Goal: Task Accomplishment & Management: Use online tool/utility

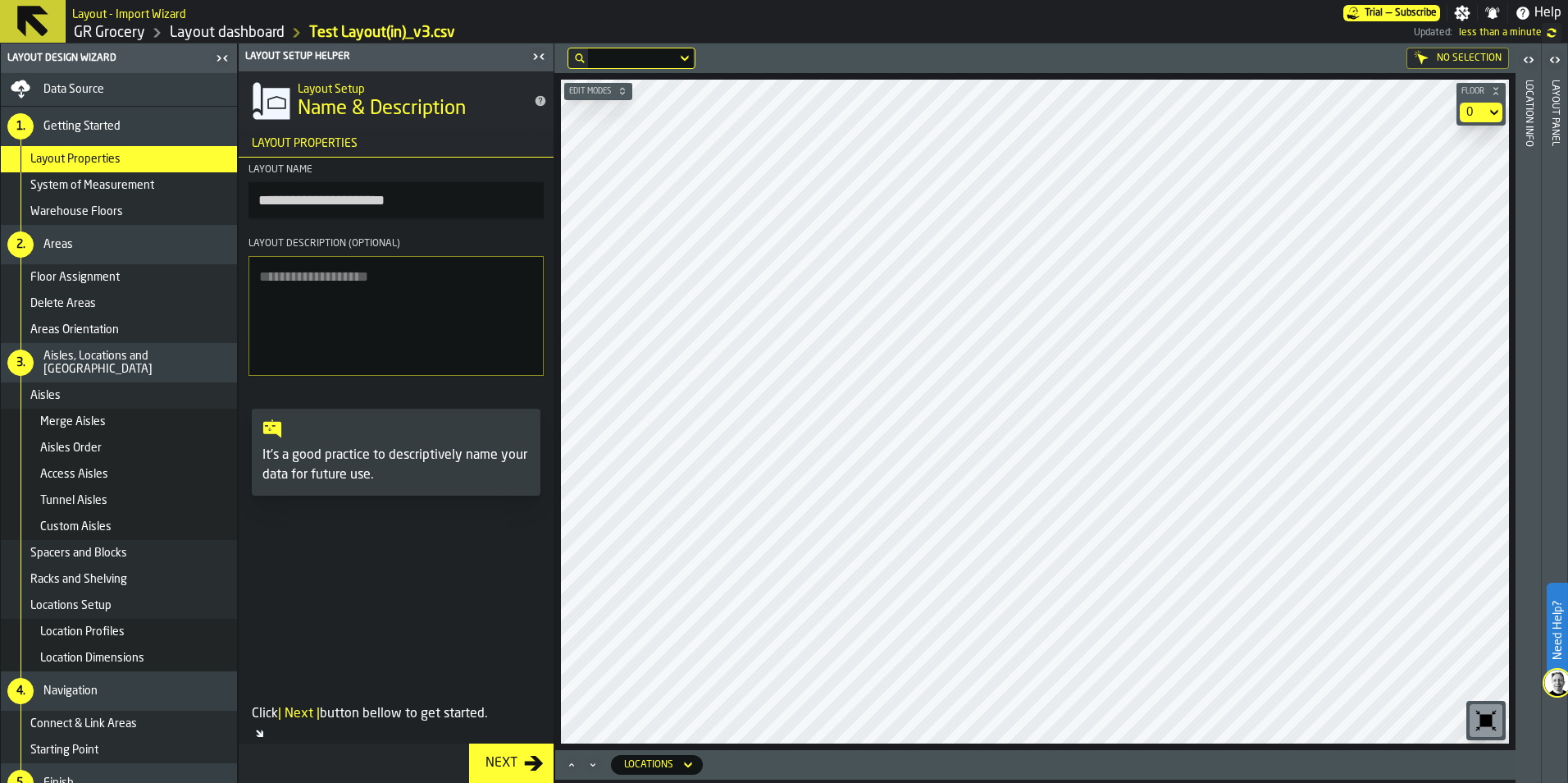
drag, startPoint x: 532, startPoint y: 59, endPoint x: 532, endPoint y: 96, distance: 37.0
click at [532, 59] on icon "button-toggle-Close me" at bounding box center [538, 56] width 19 height 19
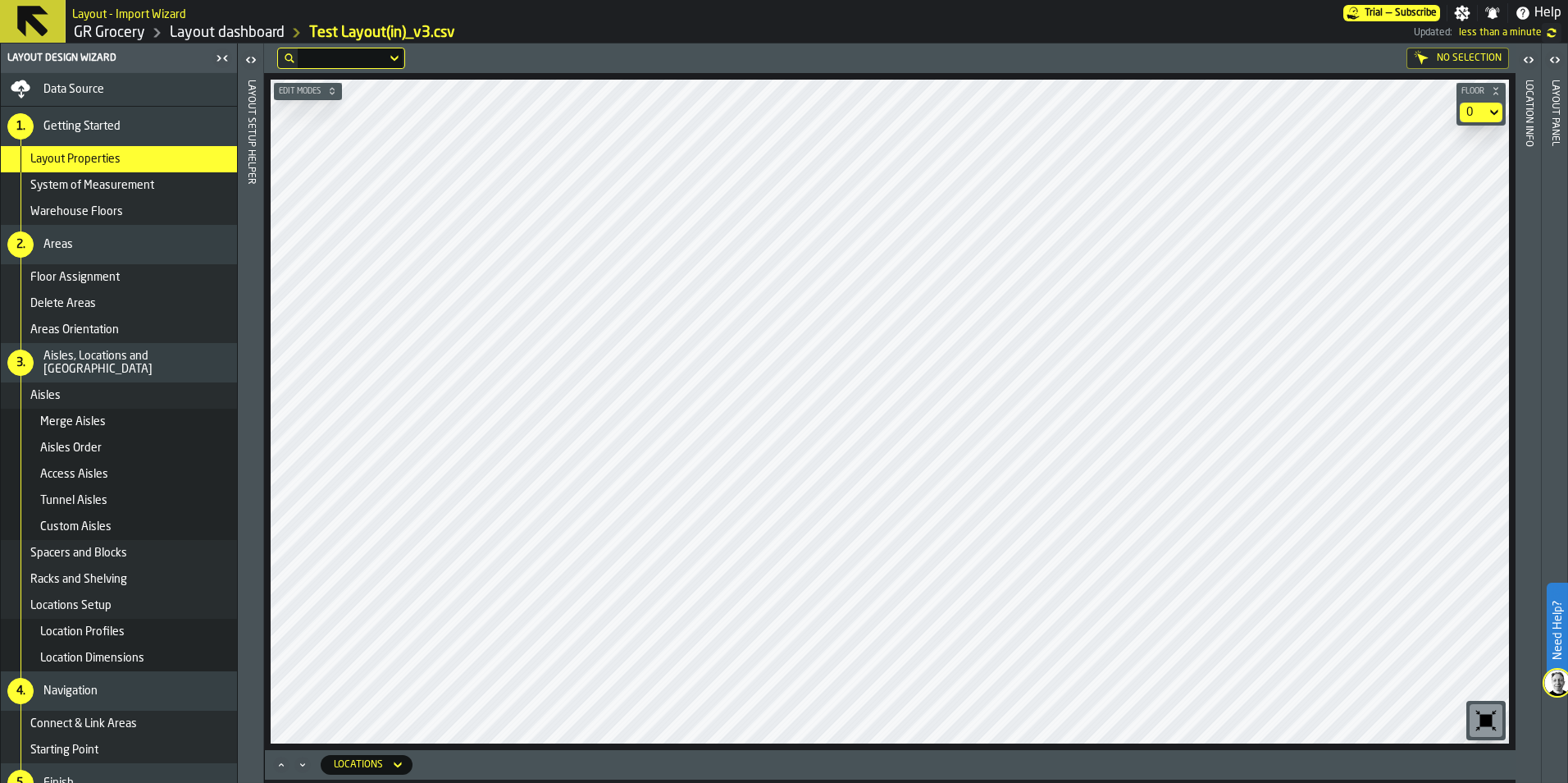
click at [283, 764] on icon "Maximize" at bounding box center [281, 765] width 16 height 16
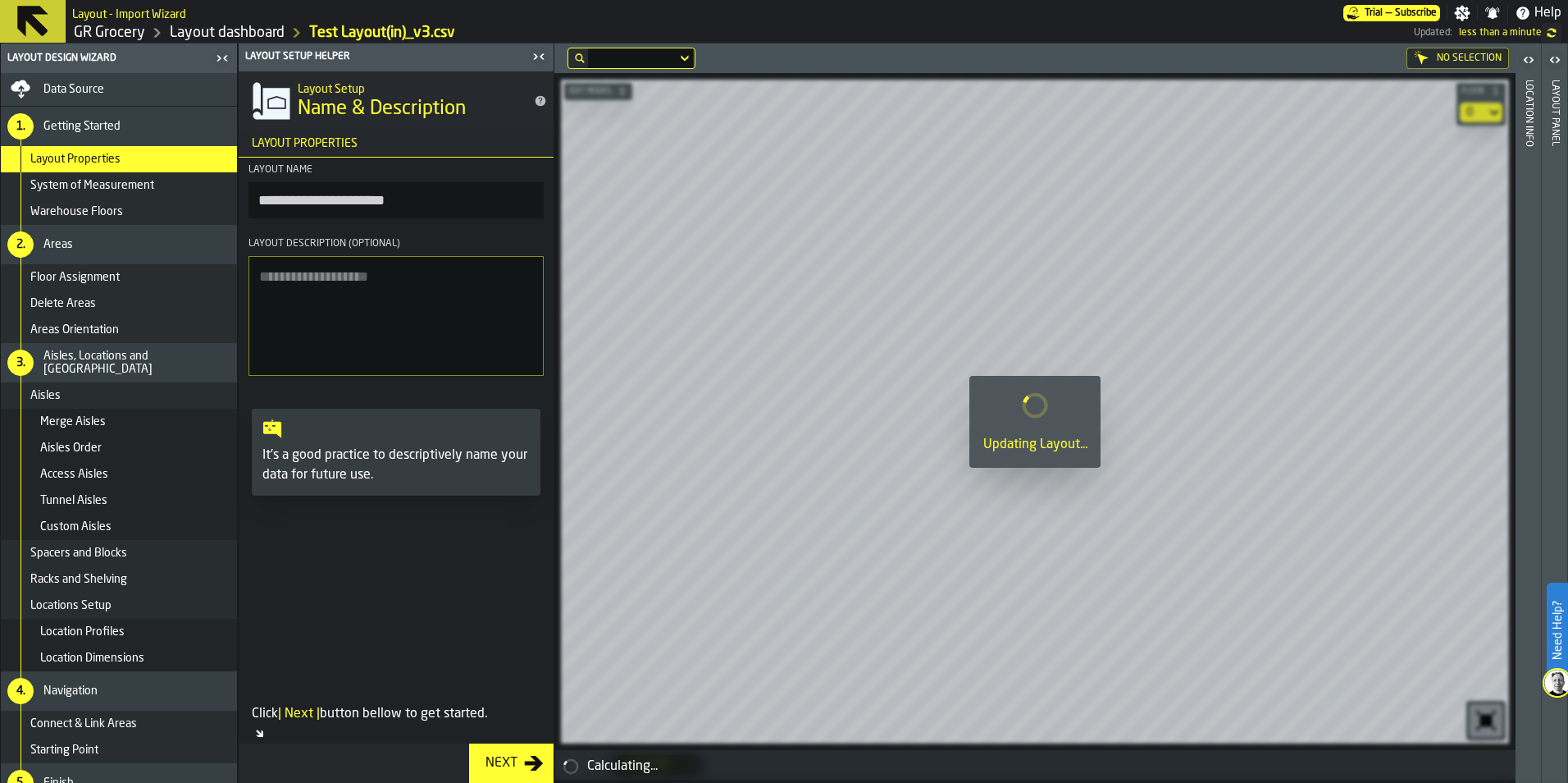
drag, startPoint x: 537, startPoint y: 58, endPoint x: 540, endPoint y: 72, distance: 14.3
click at [537, 58] on icon "button-toggle-Close me" at bounding box center [538, 56] width 19 height 19
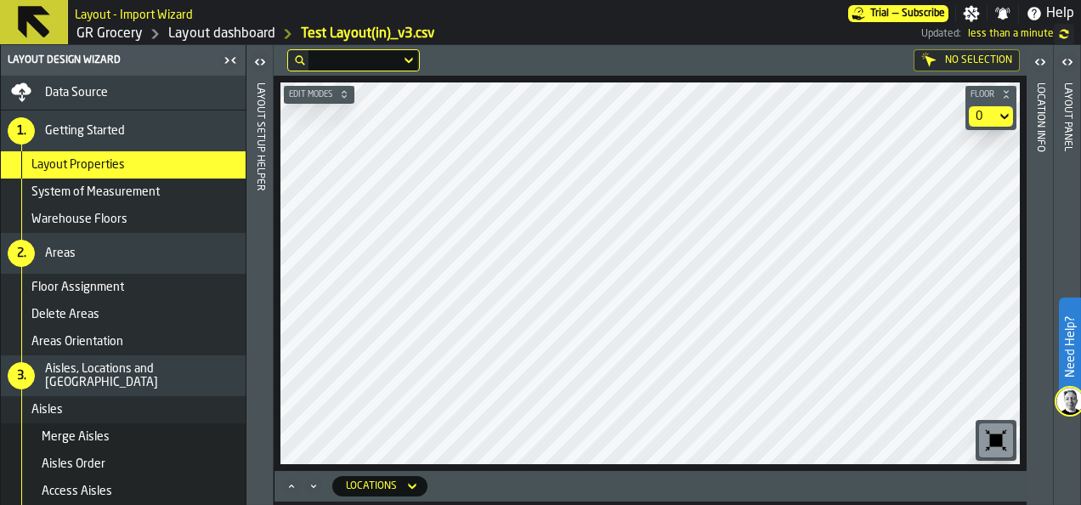
click at [739, 31] on h1 "GR Grocery Layout dashboard Test Layout(in)_v3.csv Updated: less than a minute" at bounding box center [575, 34] width 1000 height 20
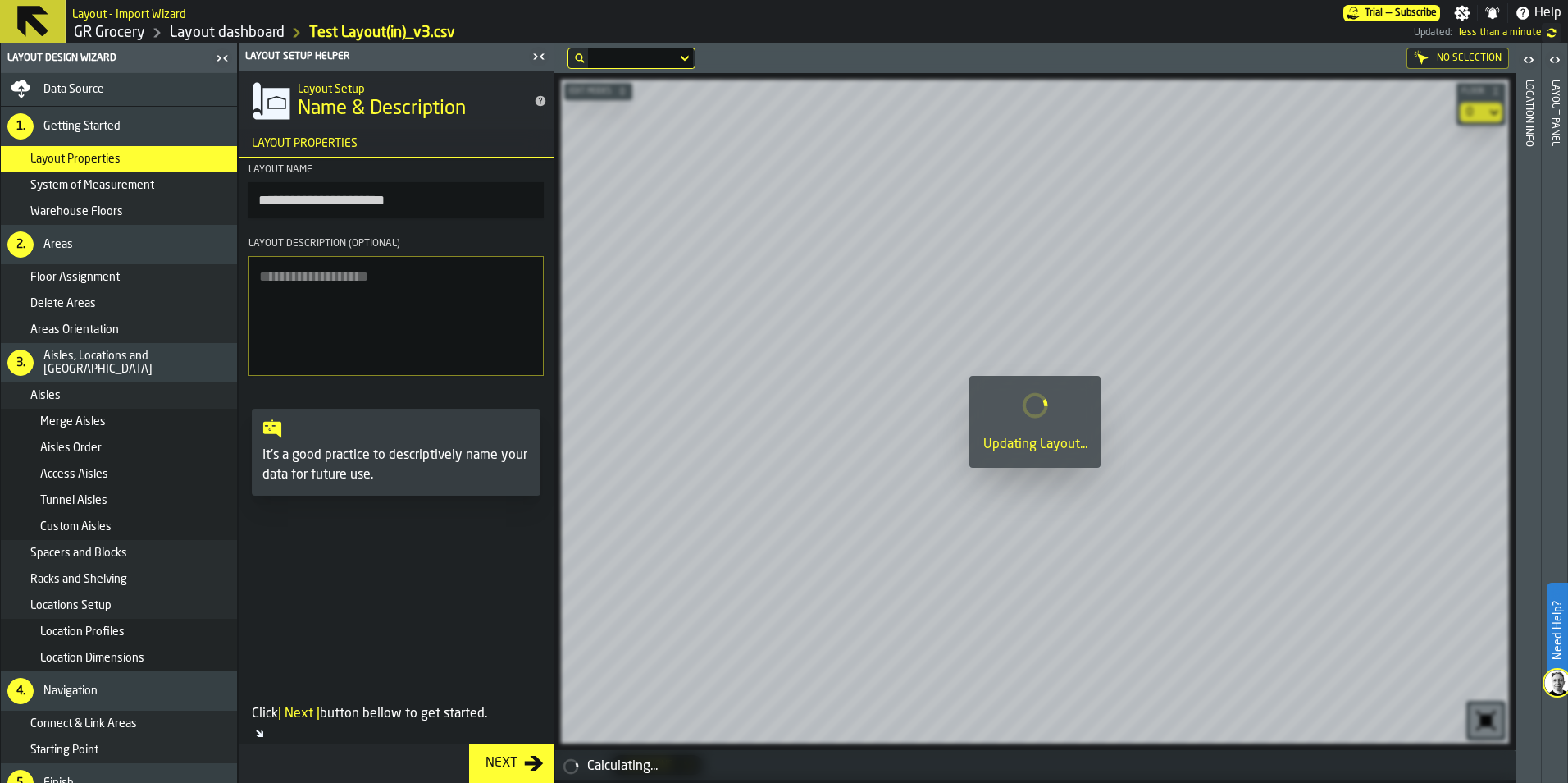
click at [537, 60] on icon "button-toggle-Close me" at bounding box center [538, 56] width 19 height 19
